Goal: Task Accomplishment & Management: Use online tool/utility

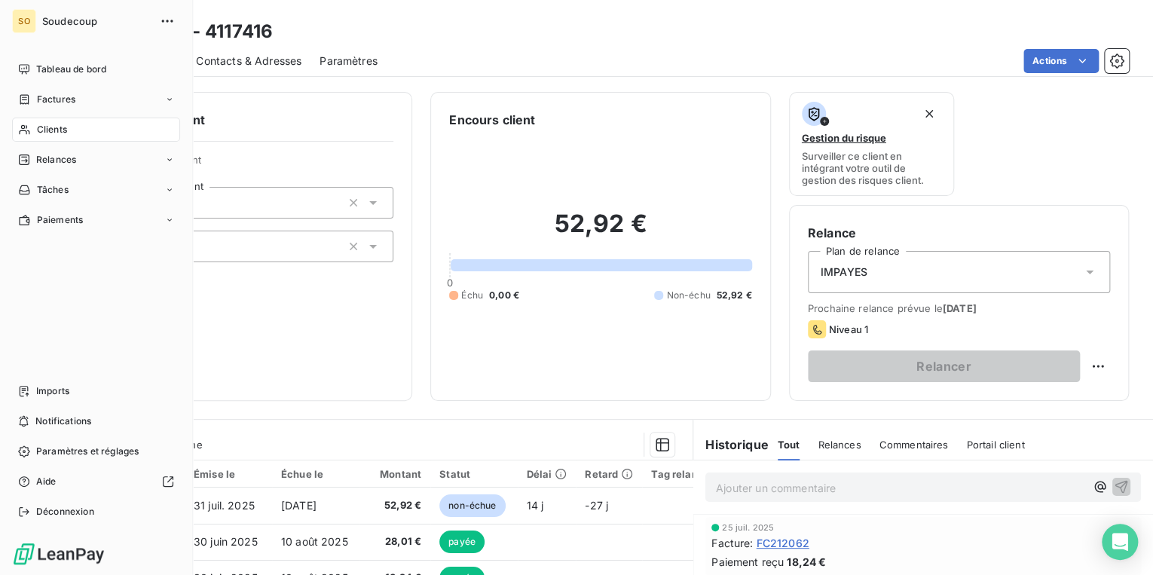
click at [47, 125] on span "Clients" at bounding box center [52, 130] width 30 height 14
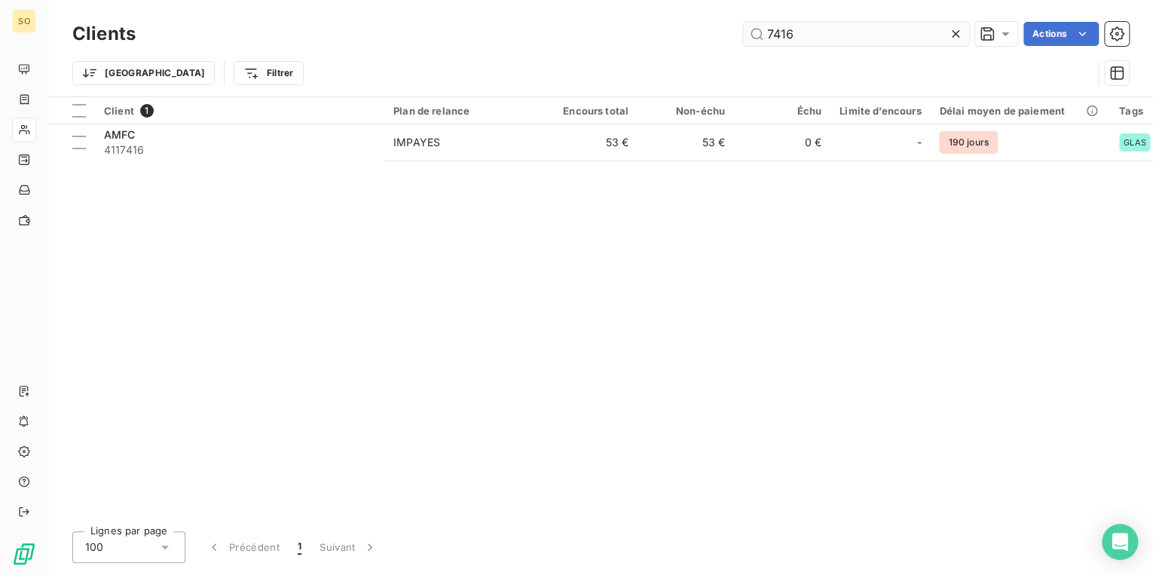
drag, startPoint x: 764, startPoint y: 36, endPoint x: 923, endPoint y: 35, distance: 159.0
click at [862, 36] on input "7416" at bounding box center [856, 34] width 226 height 24
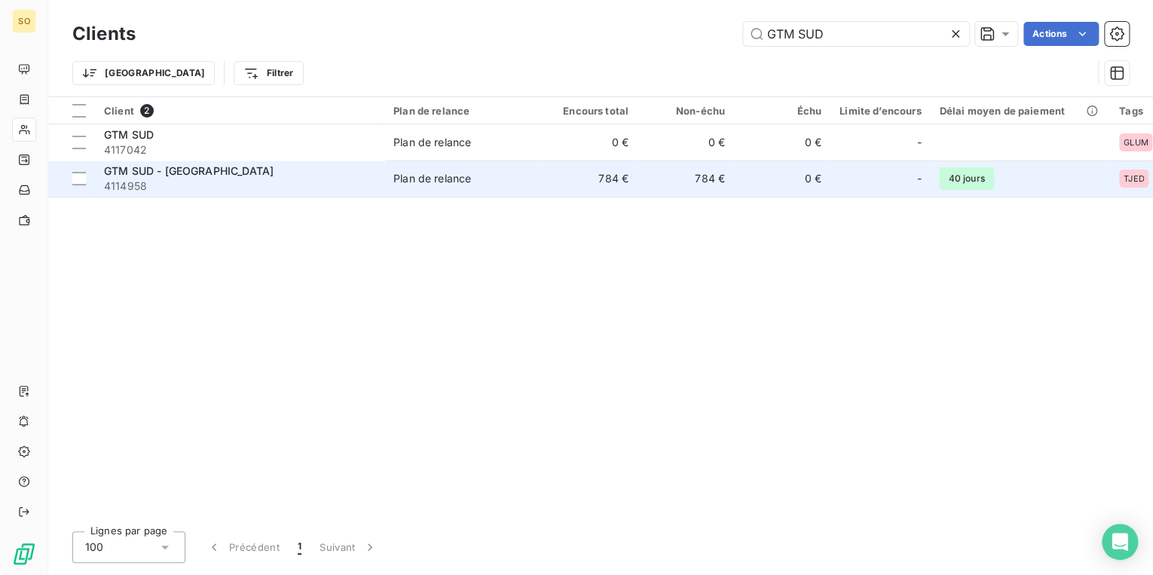
type input "GTM SUD"
click at [722, 178] on td "784 €" at bounding box center [685, 178] width 96 height 36
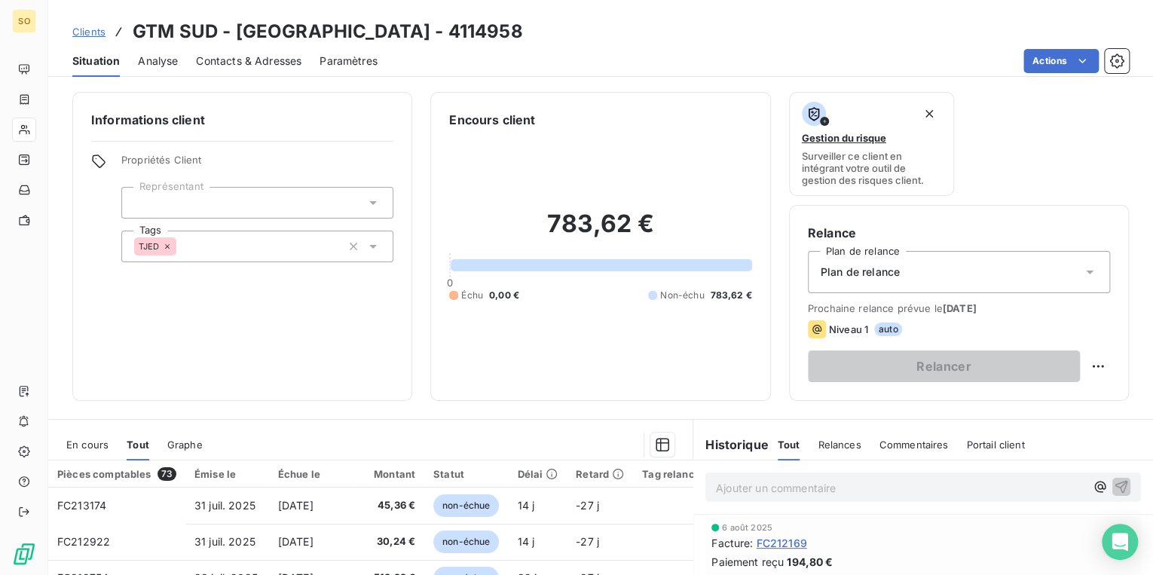
scroll to position [181, 0]
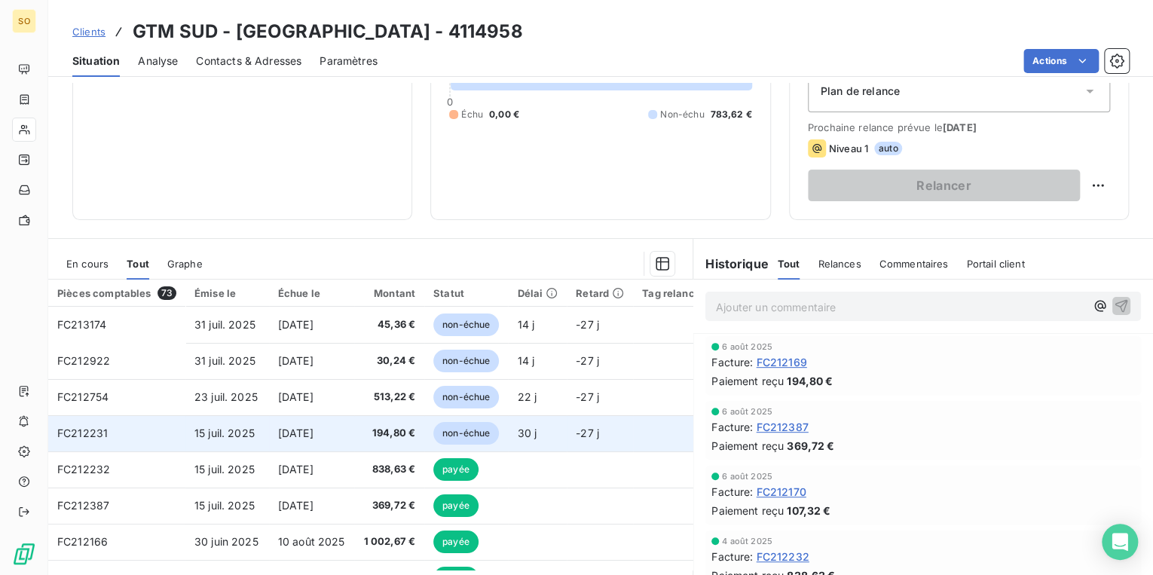
click at [454, 429] on span "non-échue" at bounding box center [466, 433] width 66 height 23
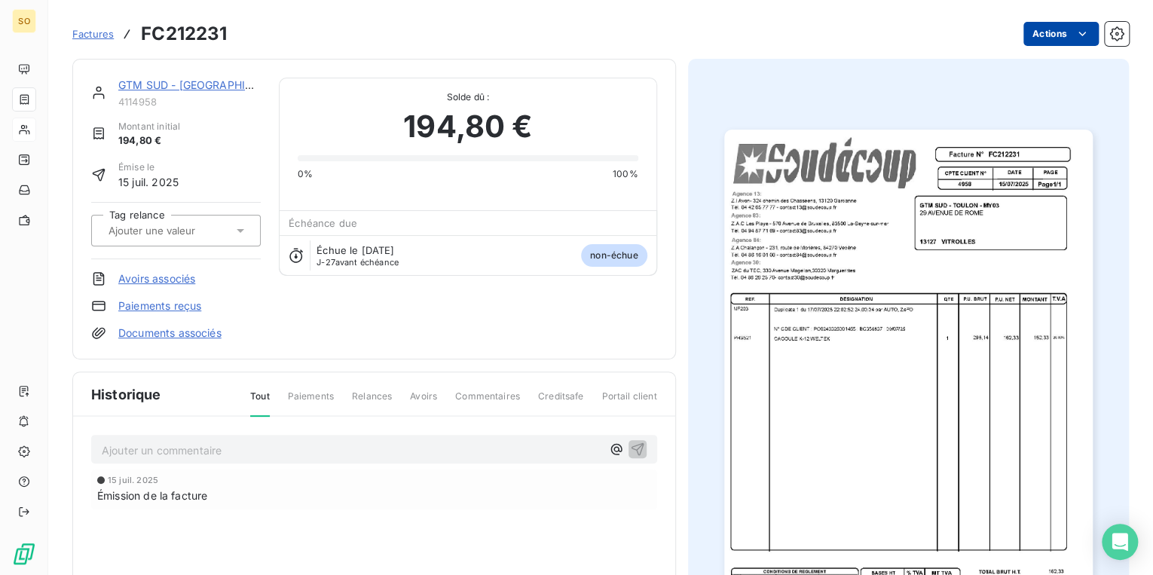
click at [1041, 36] on html "SO Factures FC212231 Actions GTM SUD - [GEOGRAPHIC_DATA] 4114958 Montant initia…" at bounding box center [576, 287] width 1153 height 575
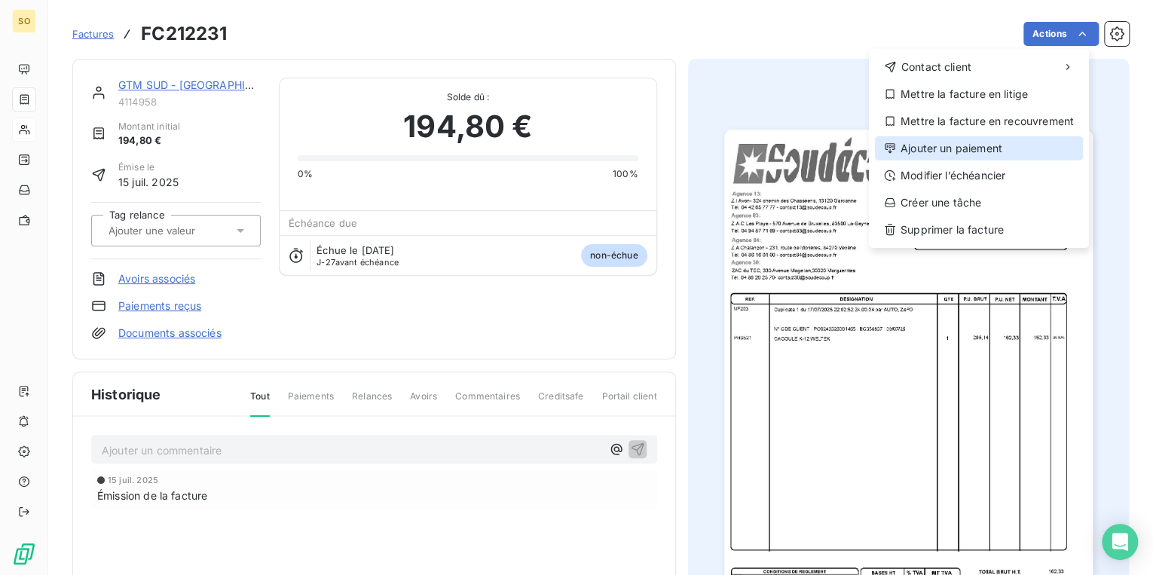
click at [922, 154] on div "Ajouter un paiement" at bounding box center [979, 148] width 208 height 24
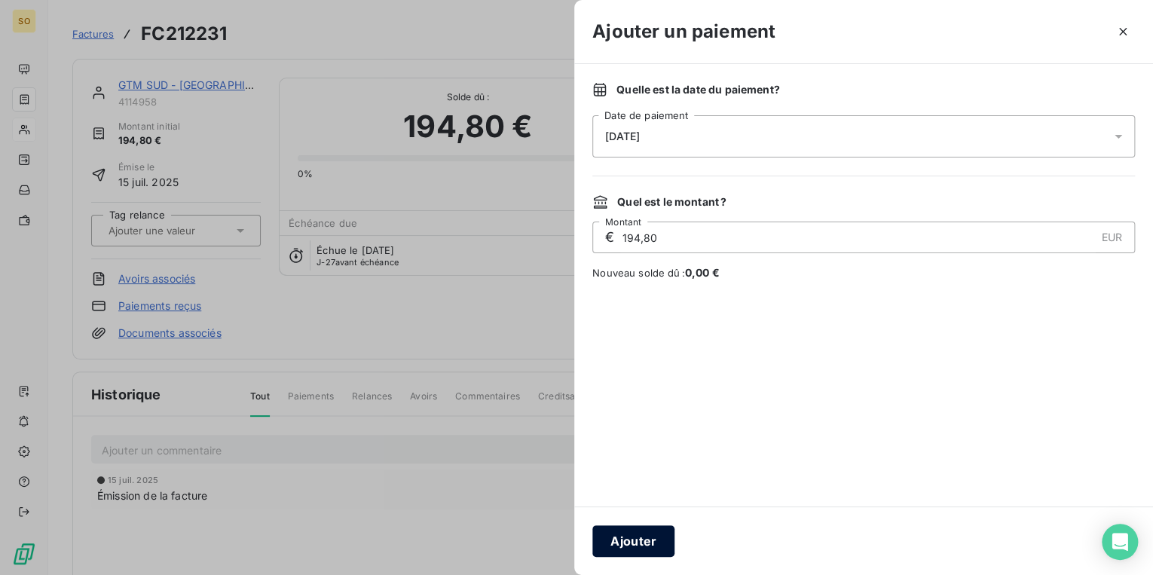
click at [606, 548] on button "Ajouter" at bounding box center [633, 541] width 82 height 32
